Goal: Find specific page/section: Find specific page/section

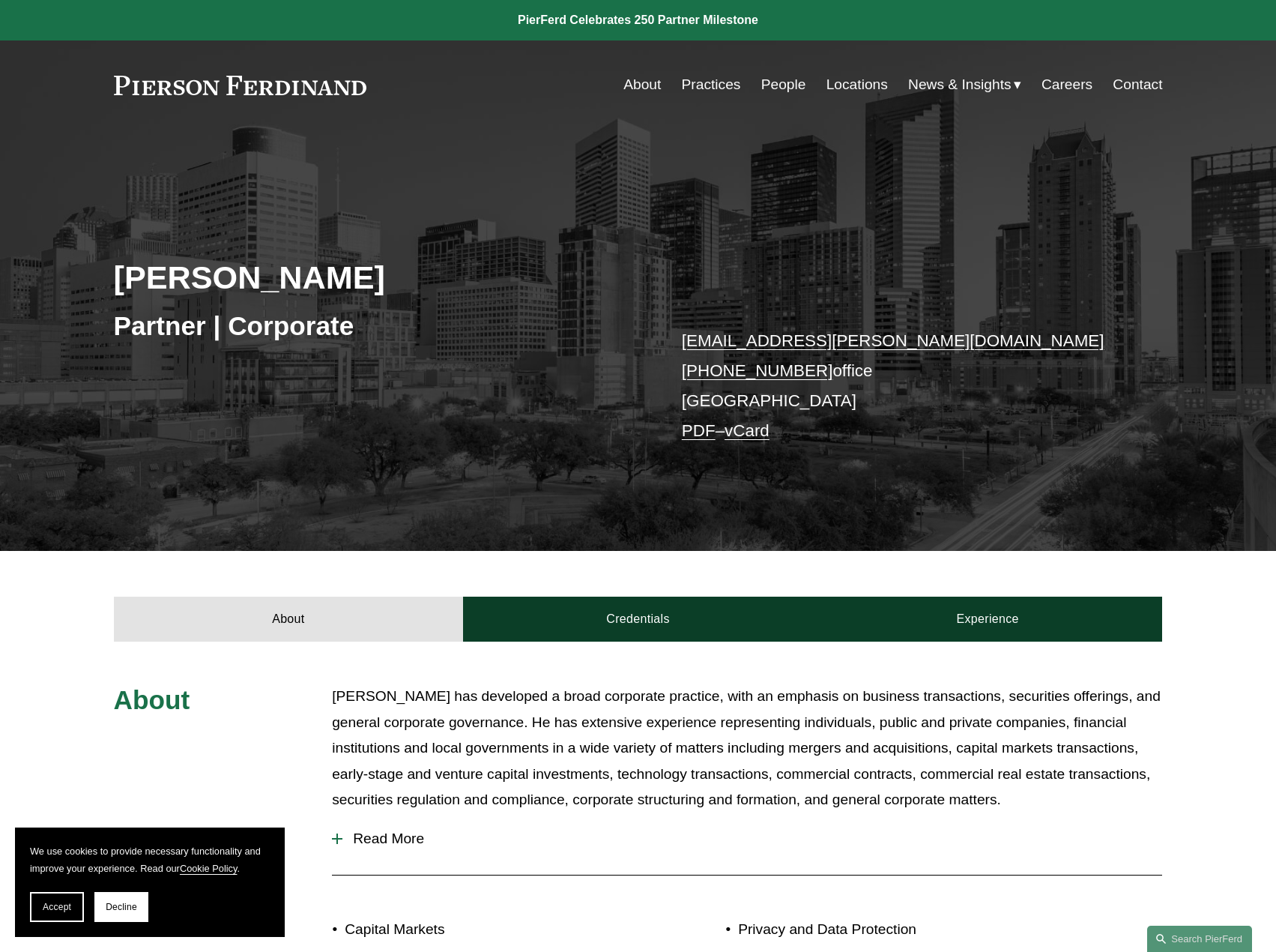
click at [713, 77] on link "Practices" at bounding box center [711, 84] width 59 height 28
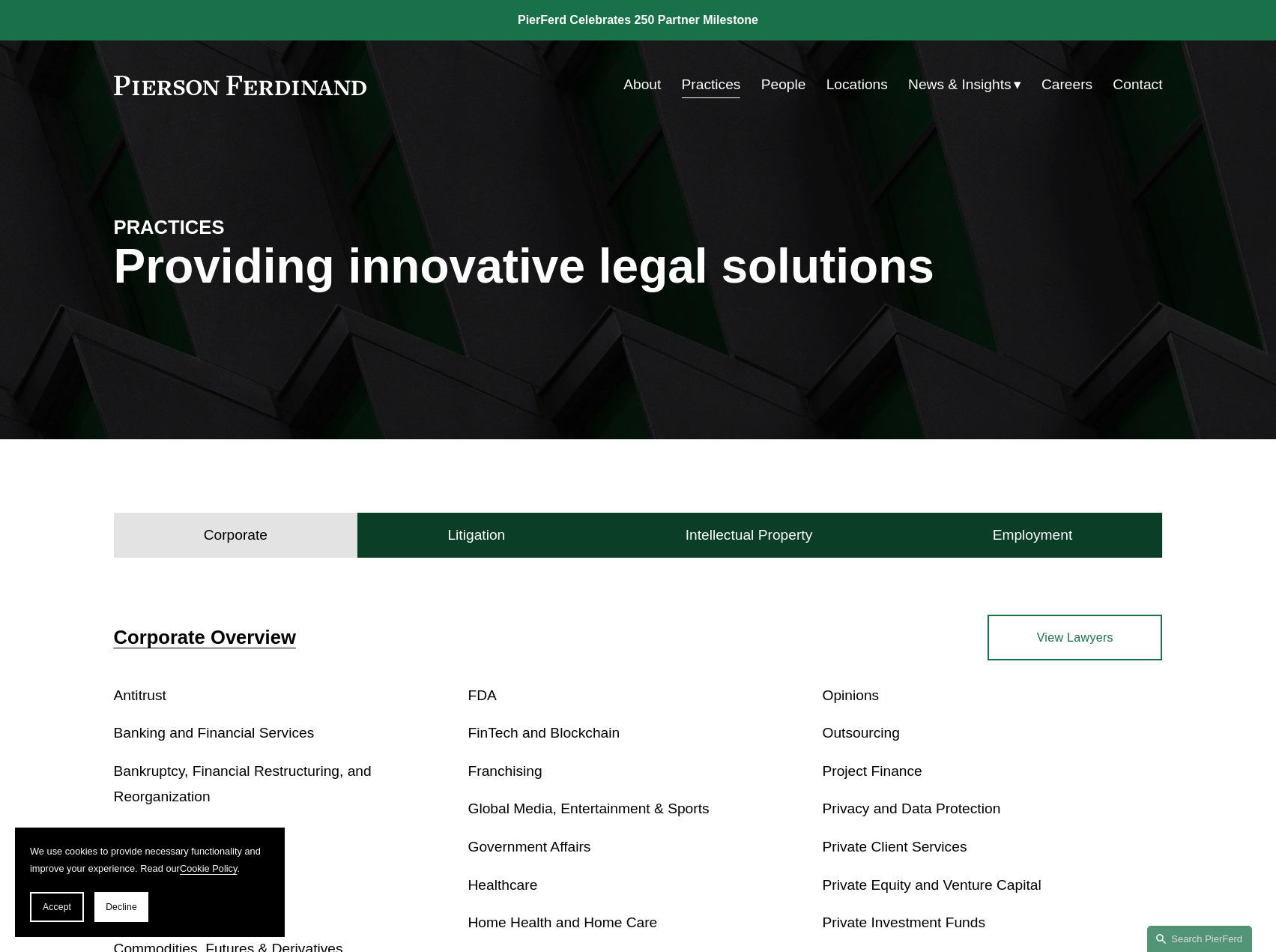
scroll to position [200, 0]
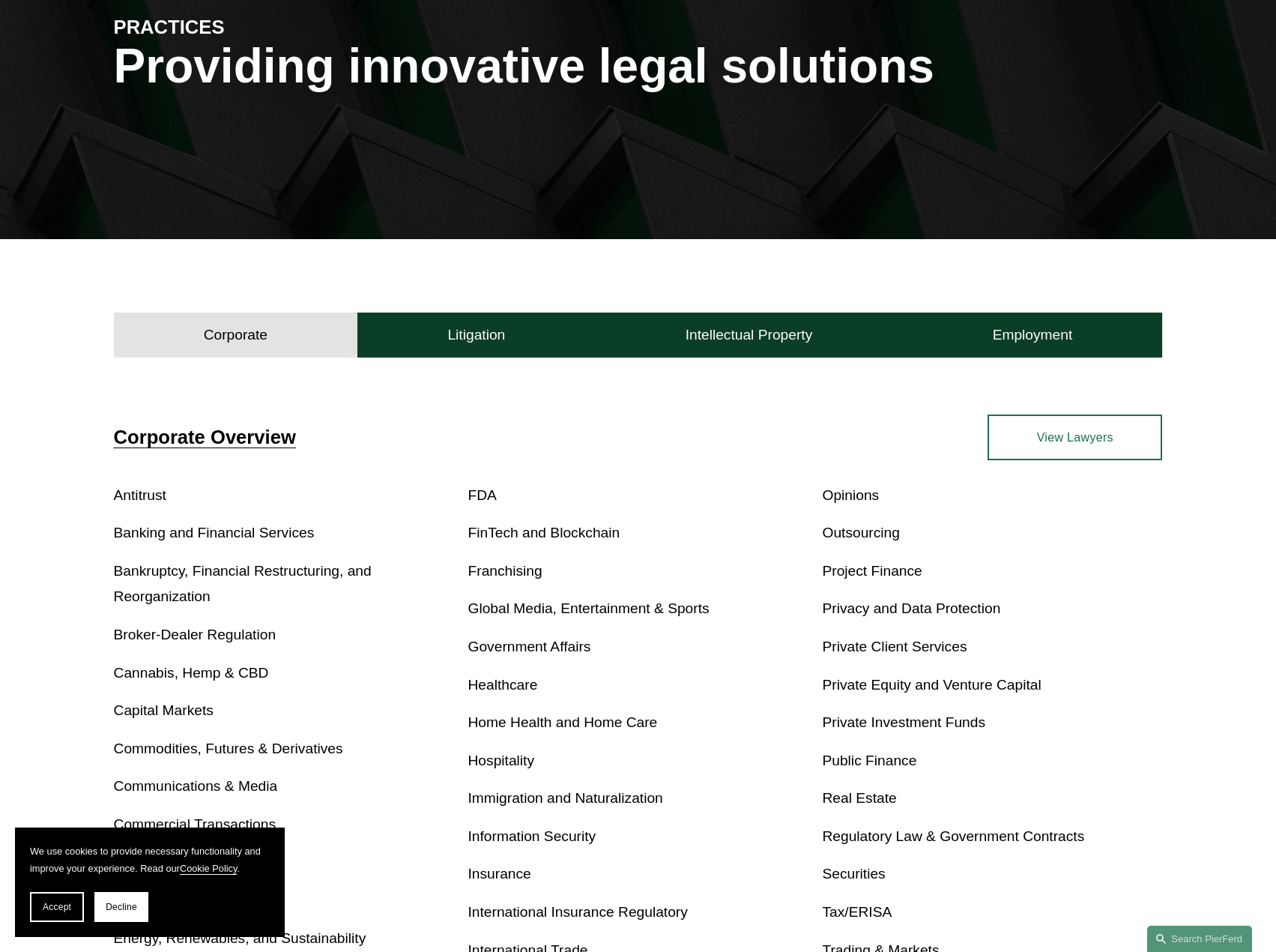
click at [276, 540] on link "Banking and Financial Services" at bounding box center [214, 533] width 201 height 15
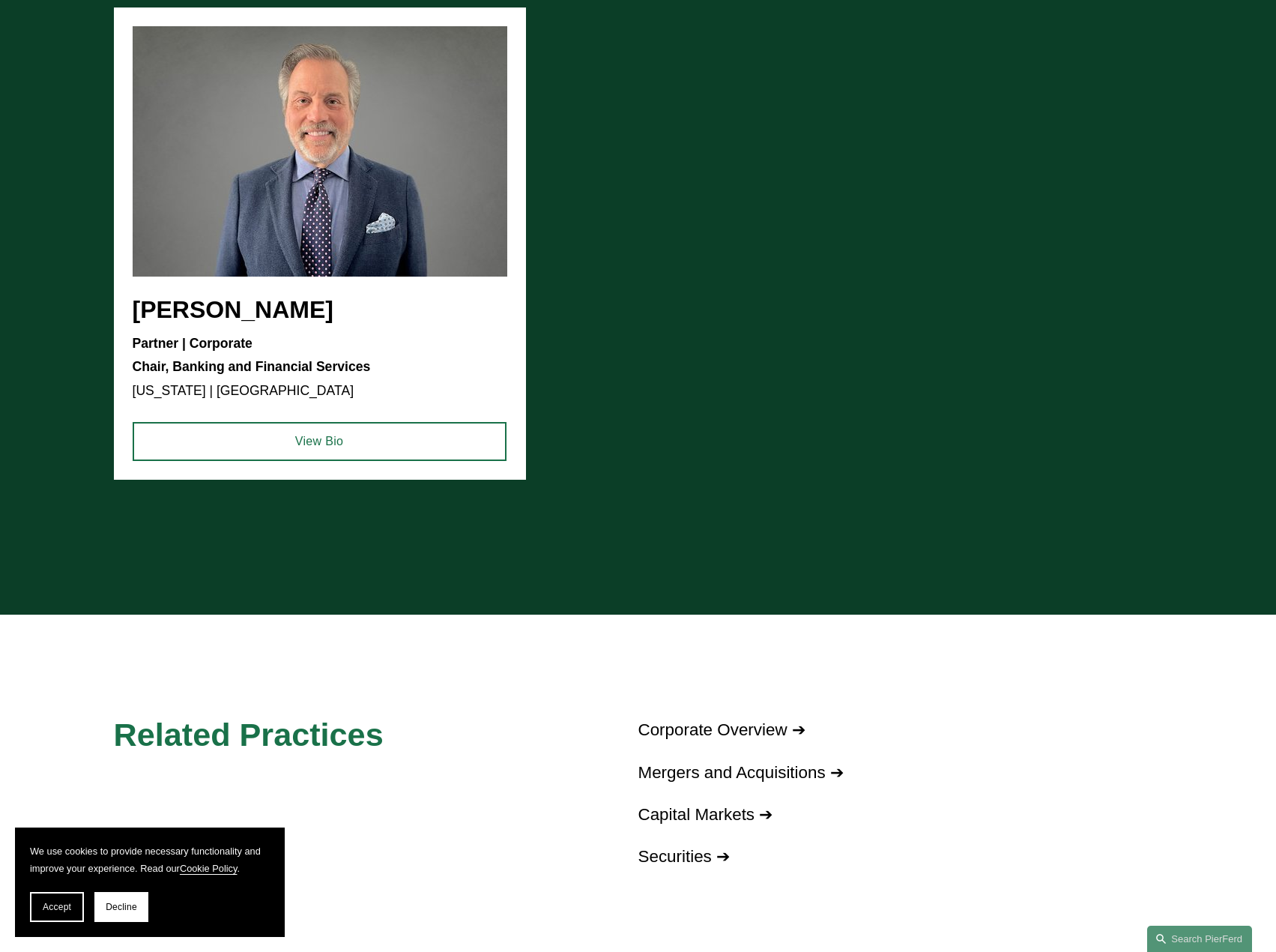
scroll to position [2398, 0]
